Goal: Information Seeking & Learning: Learn about a topic

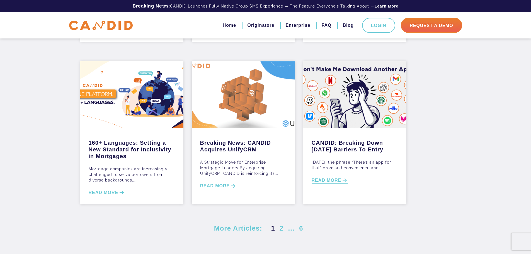
scroll to position [167, 0]
click at [223, 185] on link "READ MORE" at bounding box center [218, 186] width 37 height 6
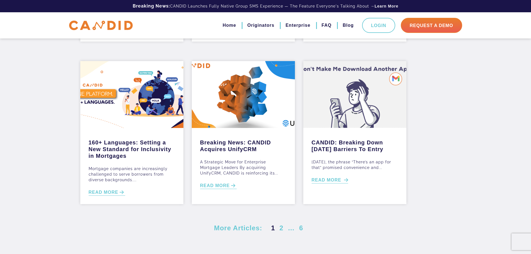
click at [328, 181] on link "READ MORE" at bounding box center [330, 180] width 37 height 6
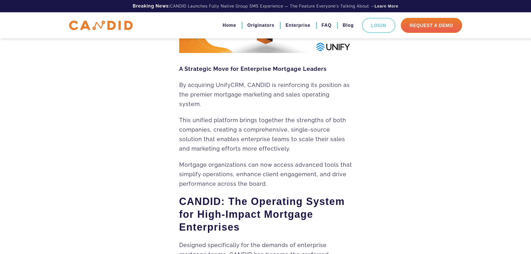
scroll to position [139, 0]
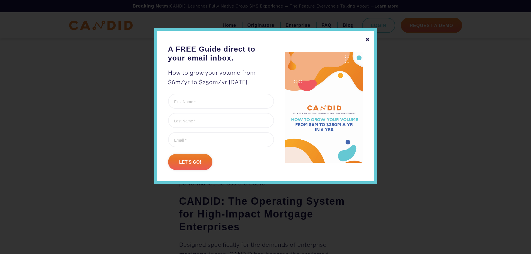
click at [367, 38] on div "✖" at bounding box center [367, 39] width 5 height 9
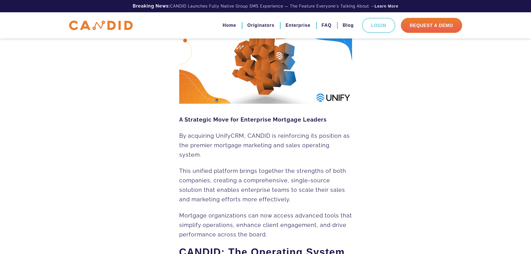
scroll to position [87, 0]
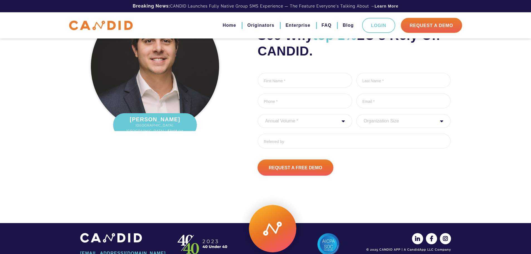
scroll to position [746, 0]
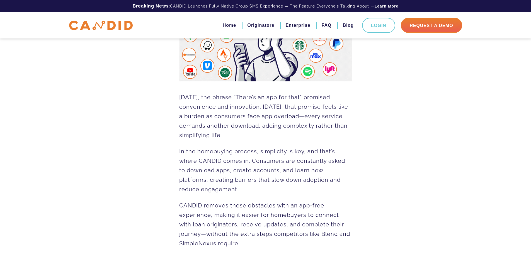
scroll to position [111, 0]
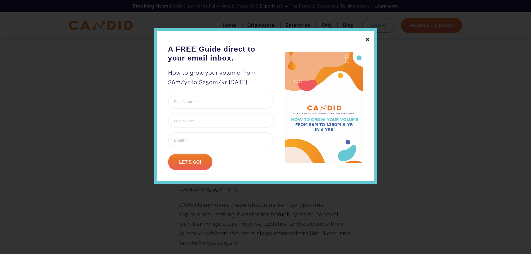
click at [368, 38] on div "✖" at bounding box center [367, 39] width 5 height 9
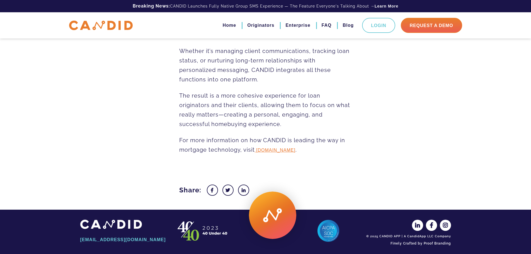
scroll to position [833, 0]
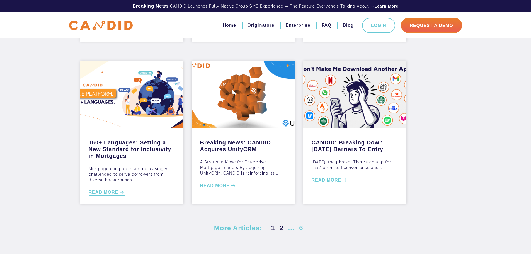
click at [281, 227] on link "2" at bounding box center [281, 228] width 6 height 8
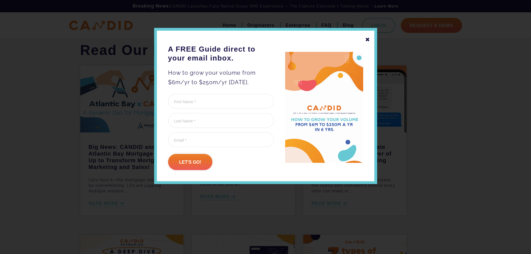
click at [367, 40] on div "✖" at bounding box center [367, 39] width 5 height 9
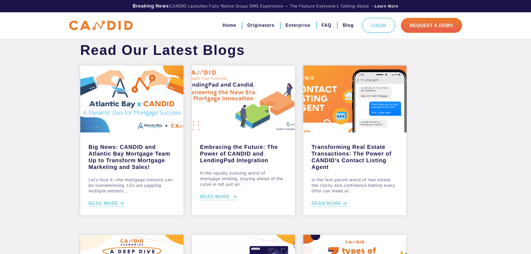
click at [225, 196] on link "READ MORE" at bounding box center [218, 197] width 37 height 6
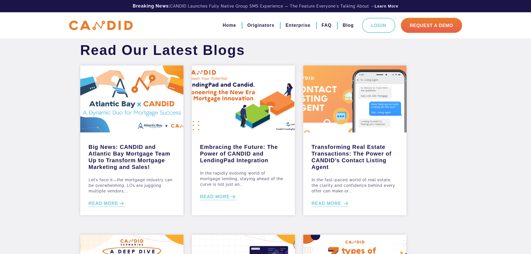
click at [328, 203] on link "READ MORE" at bounding box center [330, 203] width 37 height 6
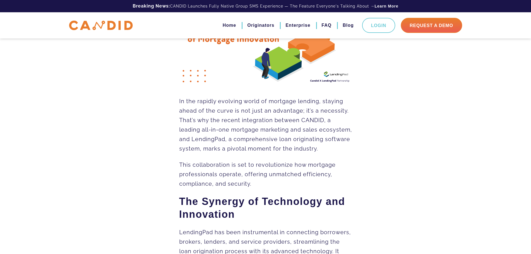
scroll to position [111, 0]
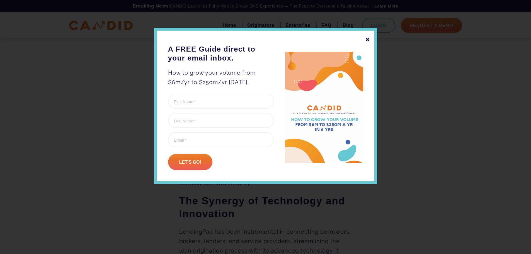
click at [366, 40] on div "✖" at bounding box center [367, 39] width 5 height 9
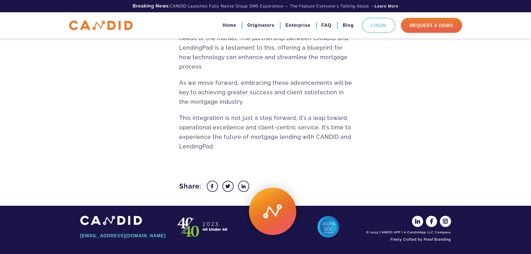
scroll to position [725, 0]
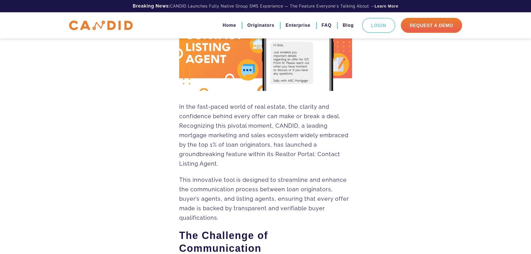
scroll to position [111, 0]
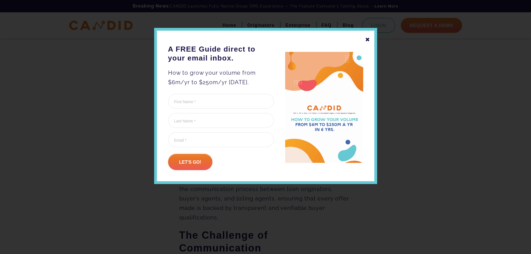
click at [368, 39] on div "✖" at bounding box center [367, 39] width 5 height 9
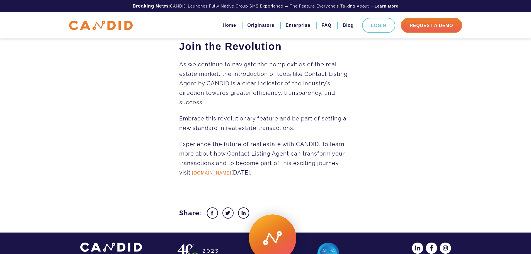
scroll to position [888, 0]
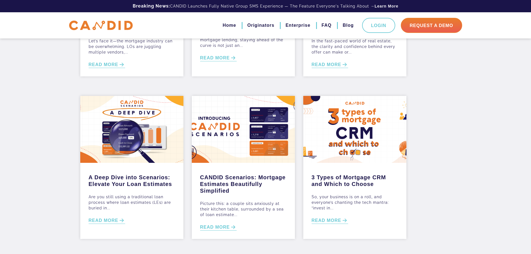
scroll to position [139, 0]
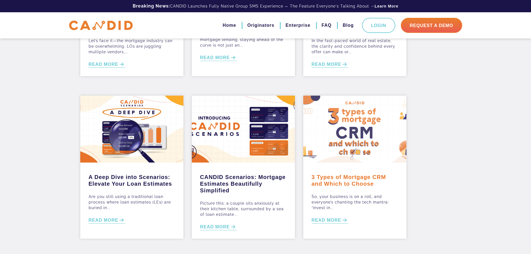
click at [362, 177] on link "3 Types of Mortgage CRM and Which to Choose" at bounding box center [355, 179] width 86 height 16
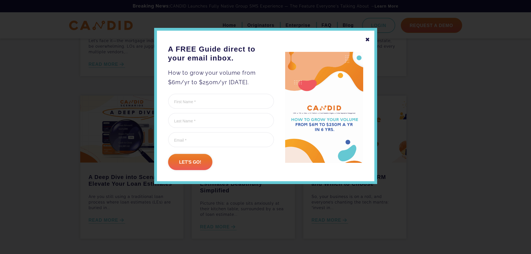
click at [368, 37] on div "✖" at bounding box center [367, 39] width 5 height 9
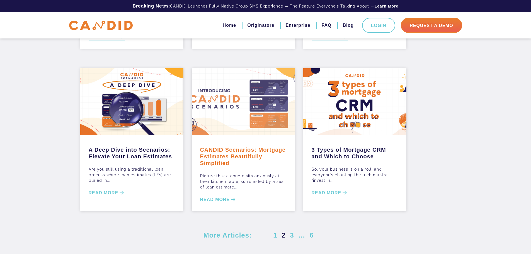
scroll to position [167, 0]
click at [225, 150] on link "CANDID Scenarios: Mortgage Estimates Beautifully Simplified" at bounding box center [243, 154] width 86 height 23
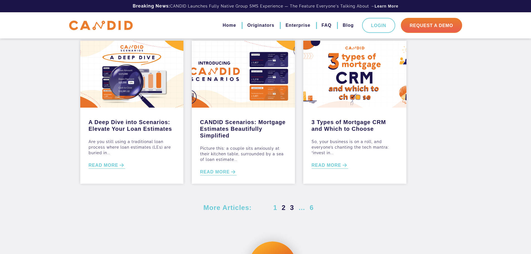
scroll to position [194, 0]
click at [290, 208] on link "3" at bounding box center [292, 207] width 6 height 8
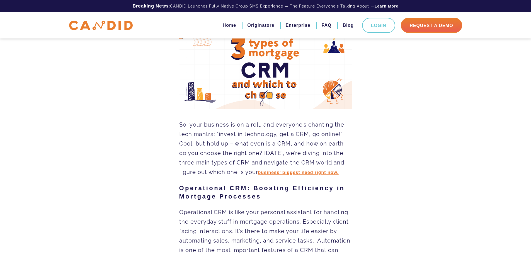
scroll to position [84, 0]
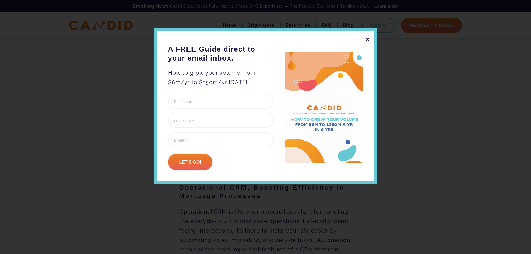
click at [368, 42] on div "✖" at bounding box center [367, 39] width 5 height 9
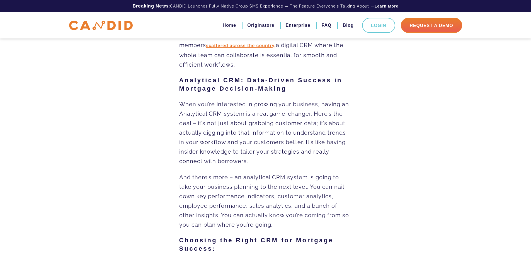
scroll to position [502, 0]
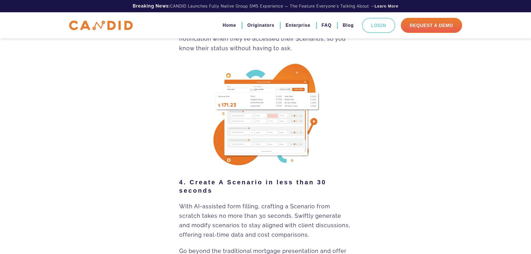
scroll to position [919, 0]
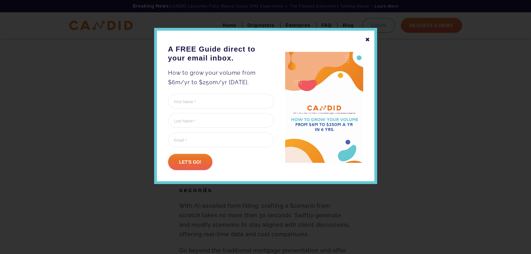
click at [367, 39] on div "✖" at bounding box center [367, 39] width 5 height 9
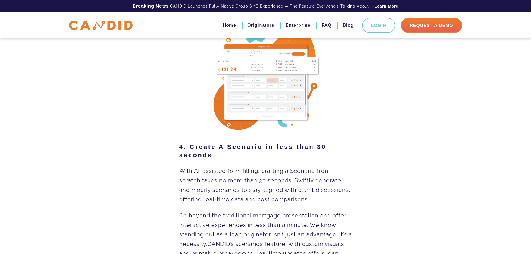
scroll to position [954, 0]
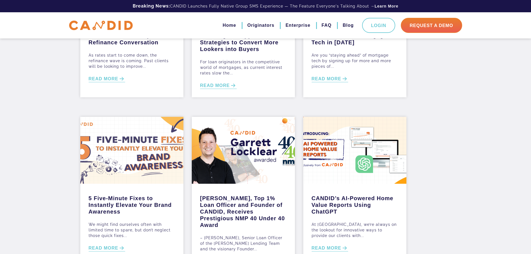
scroll to position [111, 0]
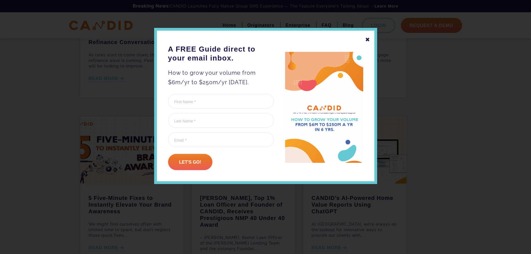
click at [367, 39] on div "✖" at bounding box center [367, 39] width 5 height 9
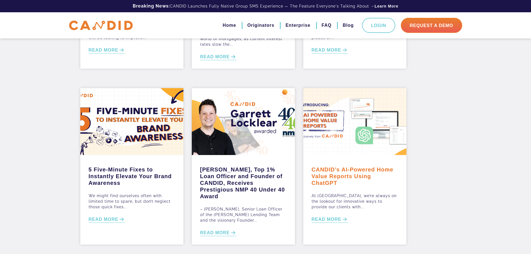
scroll to position [140, 0]
click at [338, 175] on link "CANDID’s AI-Powered Home Value Reports Using ChatGPT" at bounding box center [355, 175] width 86 height 23
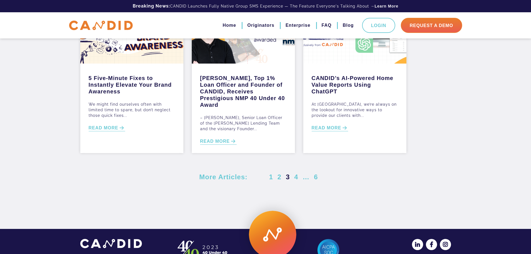
scroll to position [254, 0]
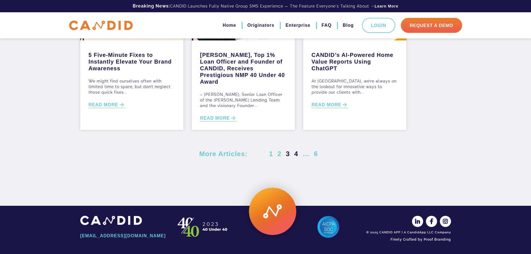
click at [297, 152] on link "4" at bounding box center [296, 154] width 6 height 8
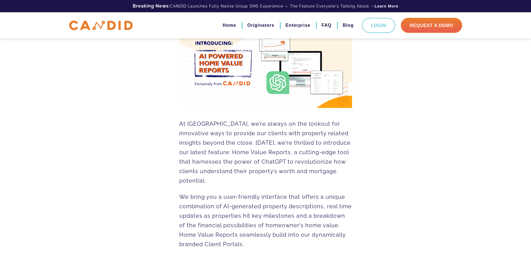
scroll to position [84, 0]
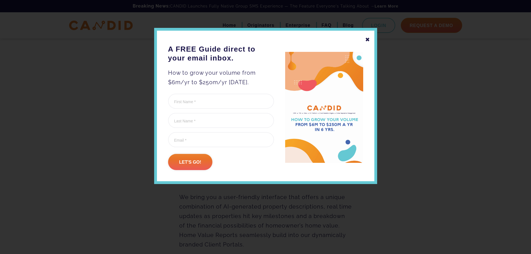
click at [368, 39] on div "✖" at bounding box center [367, 39] width 5 height 9
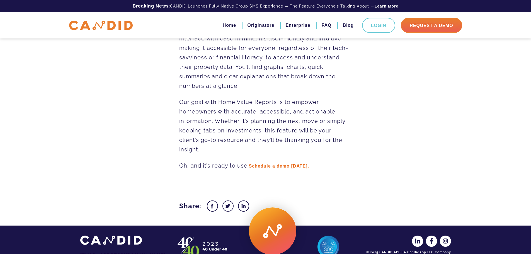
scroll to position [600, 0]
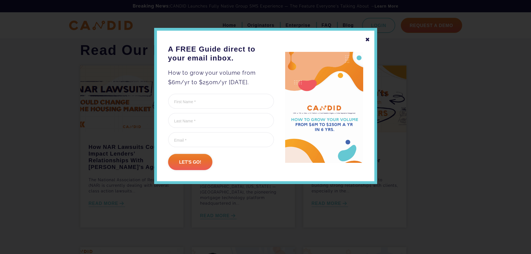
click at [368, 39] on div "✖" at bounding box center [367, 39] width 5 height 9
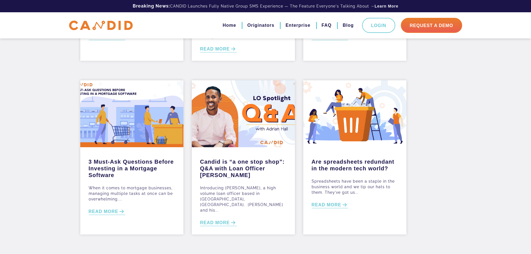
scroll to position [167, 0]
click at [307, 254] on link "5" at bounding box center [307, 258] width 6 height 8
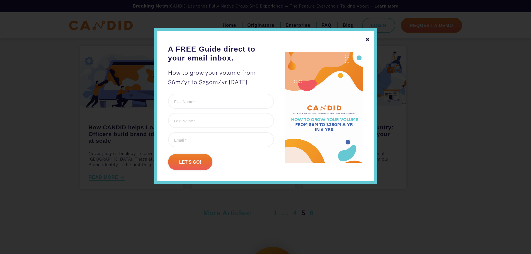
scroll to position [195, 0]
click at [371, 40] on div "✖ A FREE Guide direct to your email inbox. How to grow your volume from $6m/yr …" at bounding box center [265, 106] width 223 height 156
click at [367, 40] on div "✖" at bounding box center [367, 39] width 5 height 9
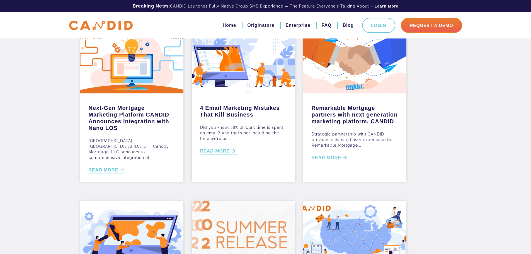
scroll to position [0, 0]
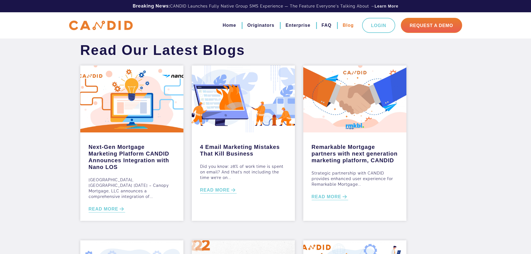
click at [349, 25] on link "Blog" at bounding box center [347, 25] width 11 height 9
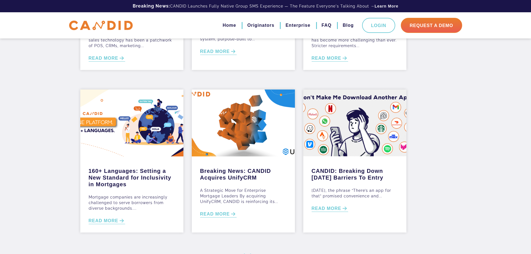
scroll to position [139, 0]
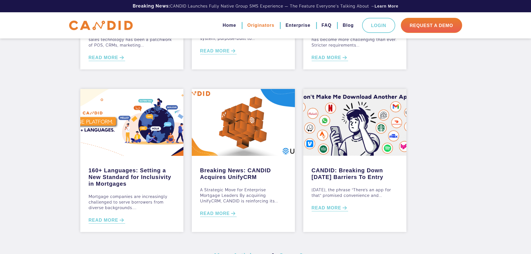
click at [255, 24] on link "Originators" at bounding box center [260, 25] width 27 height 9
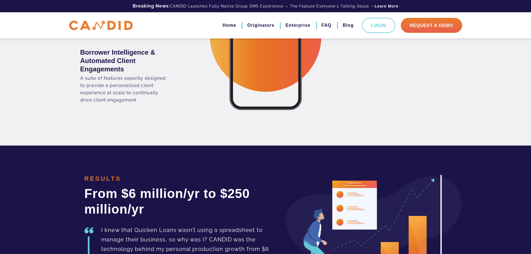
scroll to position [1142, 0]
click at [330, 23] on link "FAQ" at bounding box center [327, 25] width 10 height 9
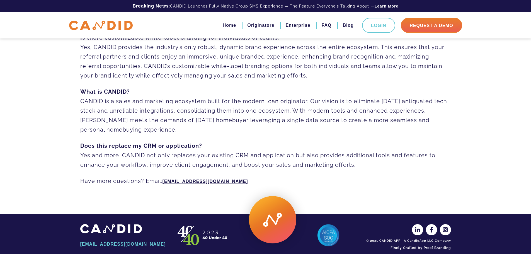
scroll to position [395, 0]
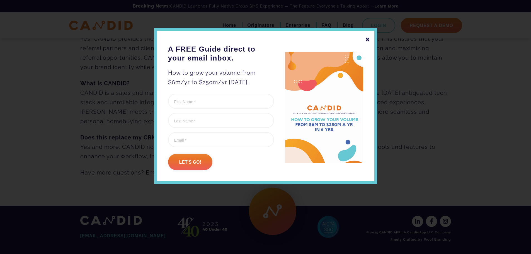
click at [368, 38] on div "✖" at bounding box center [367, 39] width 5 height 9
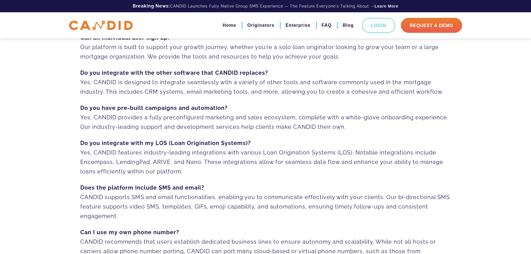
scroll to position [0, 0]
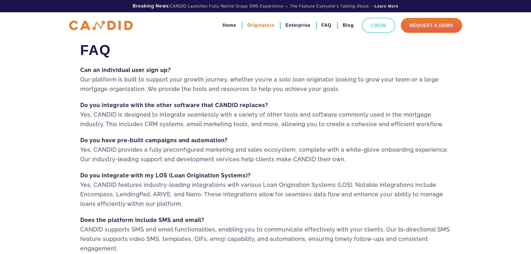
click at [269, 24] on link "Originators" at bounding box center [260, 25] width 27 height 9
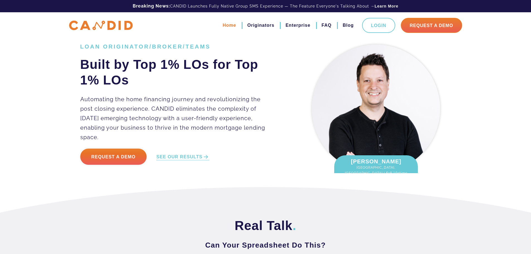
click at [230, 23] on link "Home" at bounding box center [229, 25] width 13 height 9
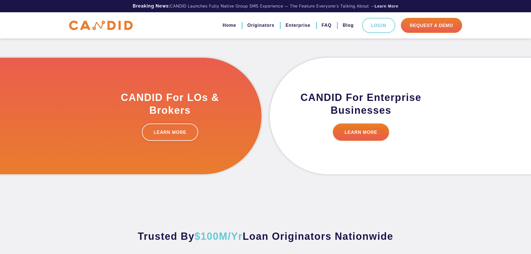
scroll to position [167, 0]
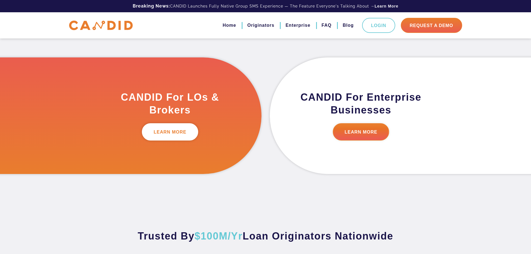
click at [175, 130] on link "LEARN MORE" at bounding box center [170, 131] width 56 height 17
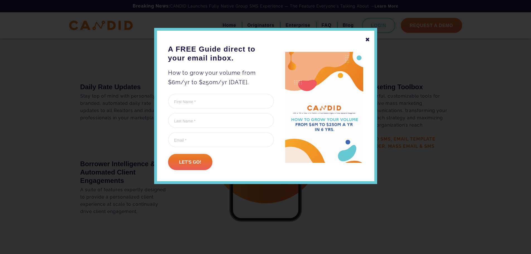
scroll to position [1031, 0]
click at [369, 39] on div "✖" at bounding box center [367, 39] width 5 height 9
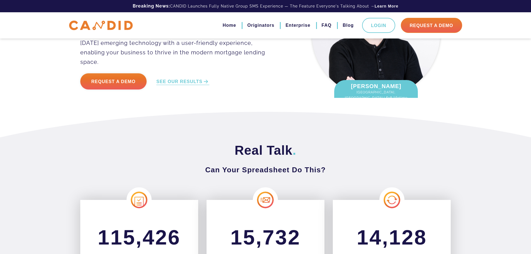
scroll to position [0, 0]
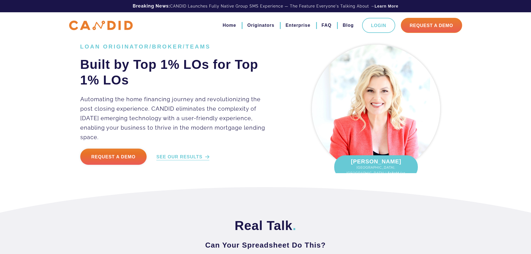
click at [173, 154] on link "SEE OUR RESULTS" at bounding box center [182, 157] width 53 height 6
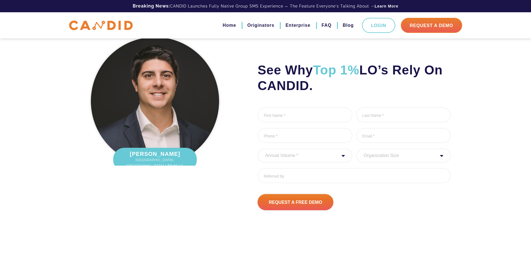
scroll to position [1778, 0]
